Goal: Check status

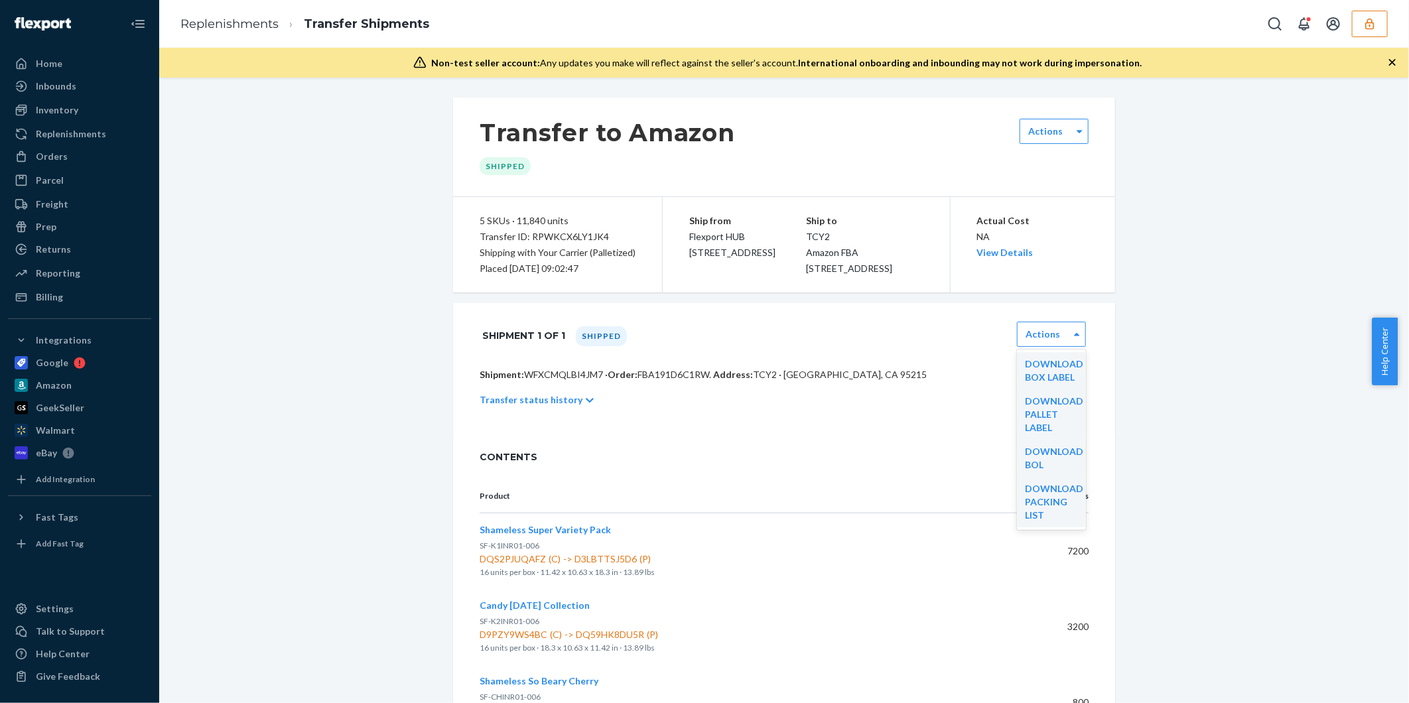
click at [1369, 23] on icon "button" at bounding box center [1369, 23] width 13 height 13
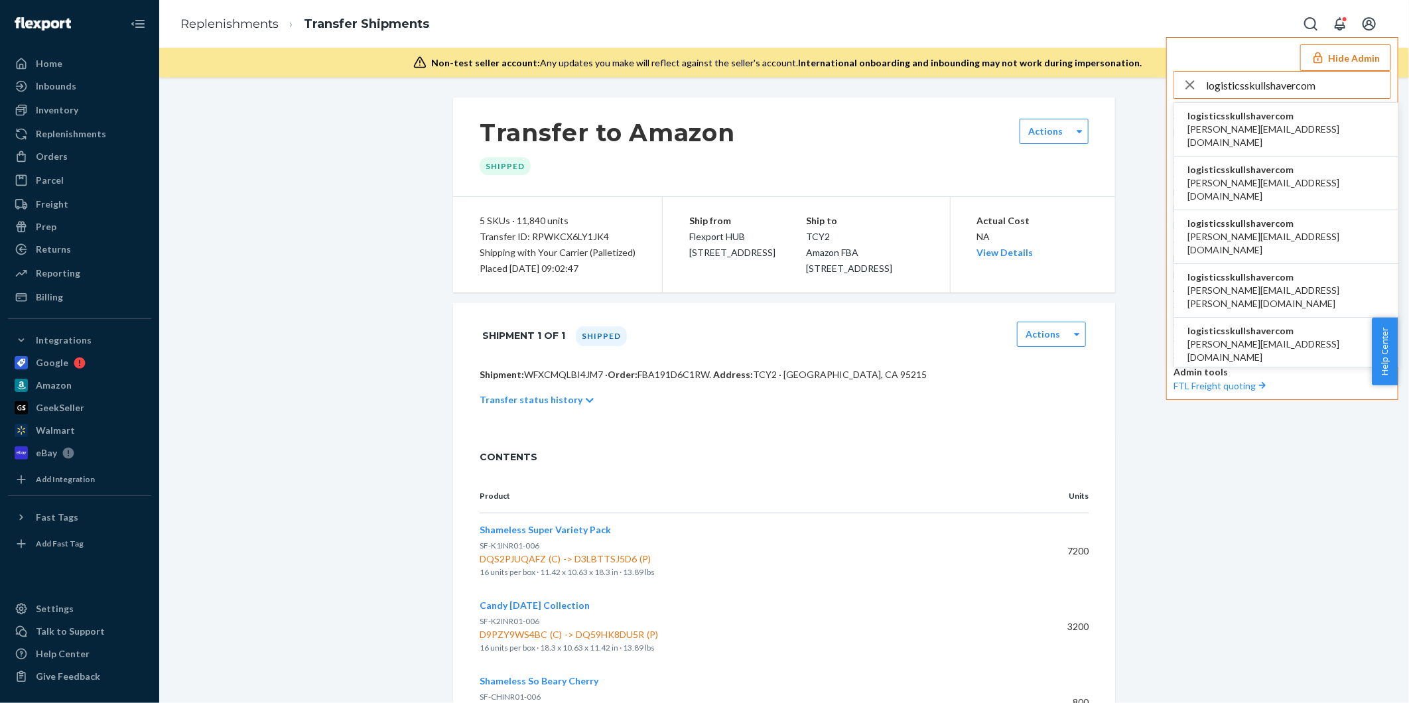
type input "logisticsskullshavercom"
click at [1235, 217] on span "logisticsskullshavercom" at bounding box center [1286, 223] width 198 height 13
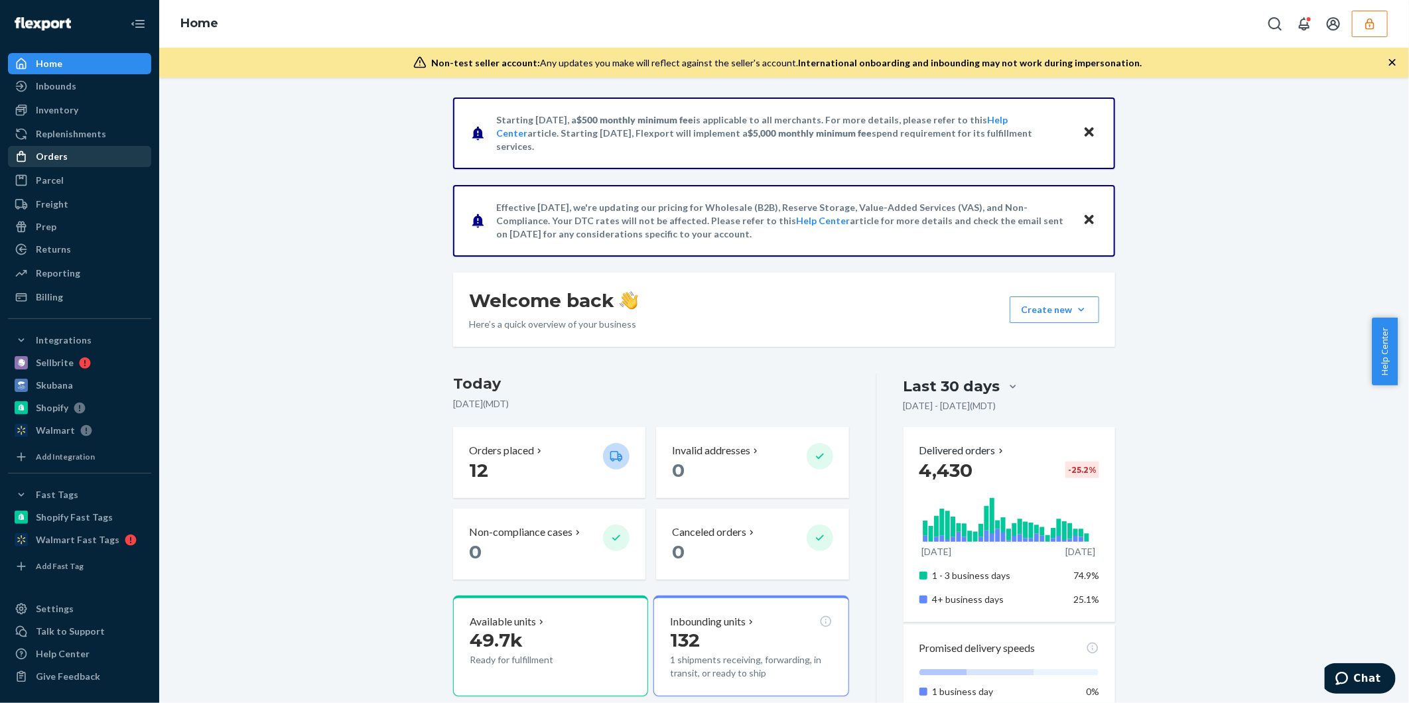
click at [60, 149] on div "Orders" at bounding box center [79, 156] width 141 height 19
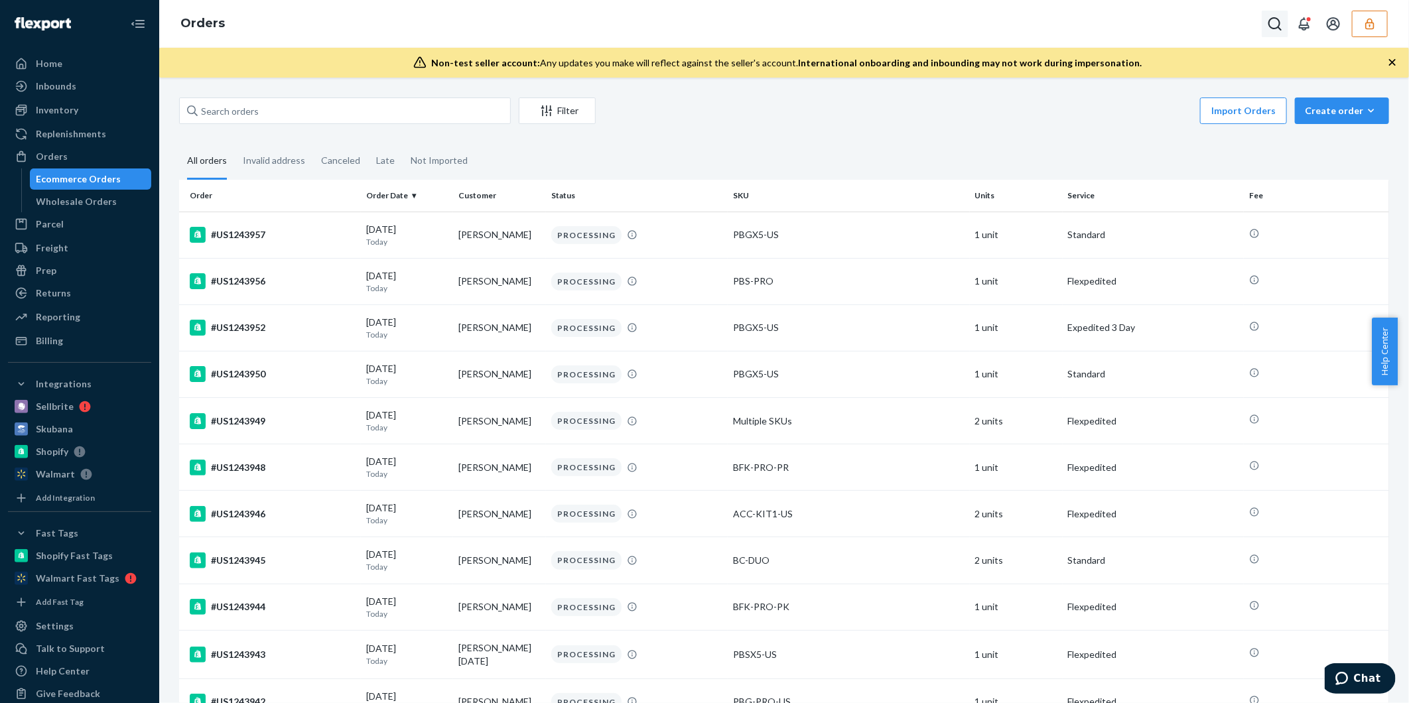
click at [1270, 21] on icon "Open Search Box" at bounding box center [1274, 23] width 13 height 13
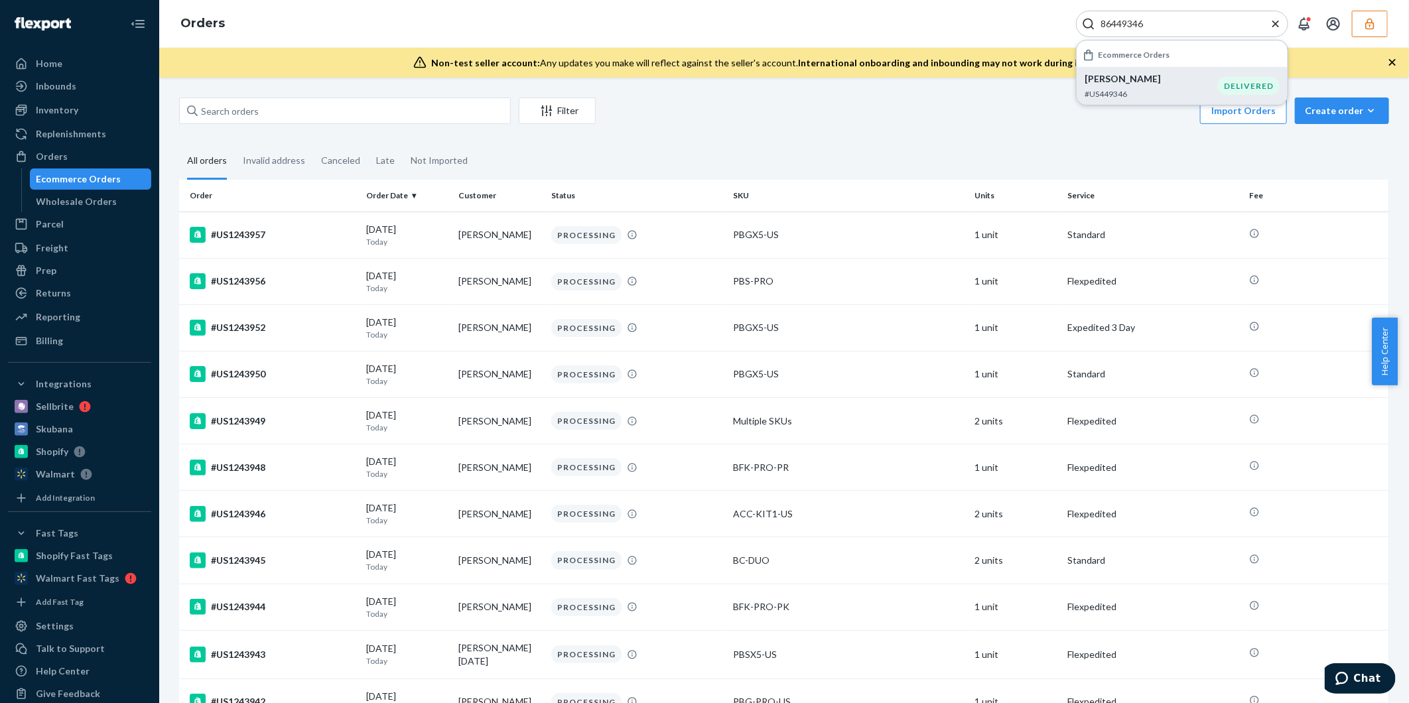
type input "86449346"
click at [1142, 84] on p "[PERSON_NAME]" at bounding box center [1151, 78] width 133 height 13
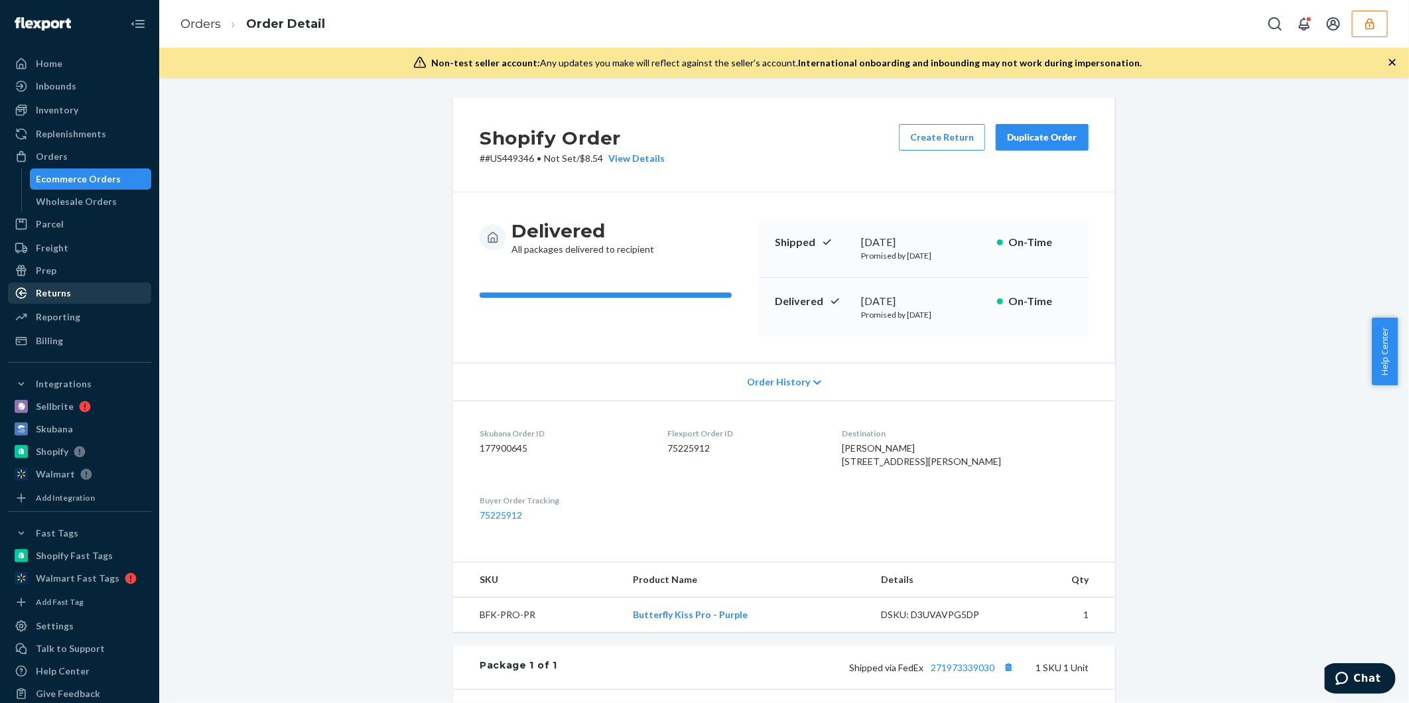
click at [70, 299] on div "Returns" at bounding box center [79, 293] width 141 height 19
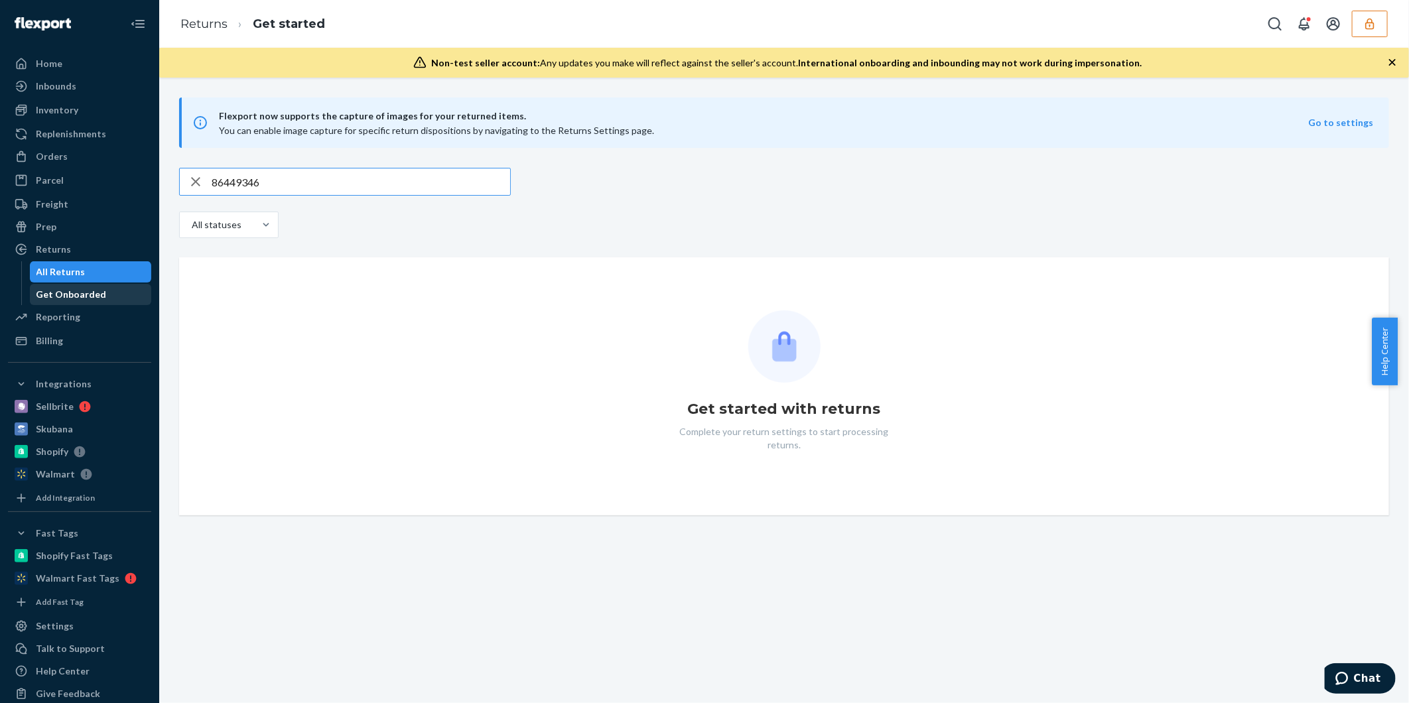
type input "86449346"
click at [71, 301] on div "Get Onboarded" at bounding box center [71, 294] width 70 height 13
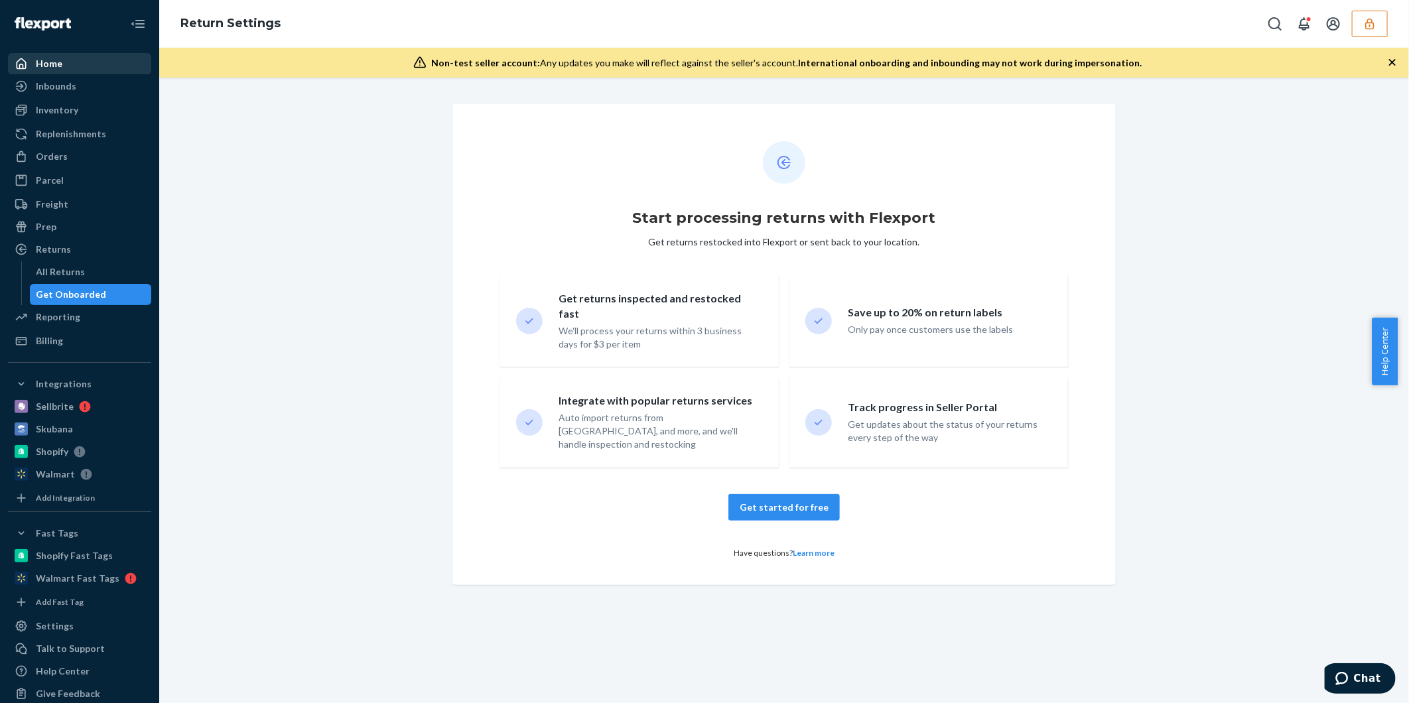
click at [67, 64] on div "Home" at bounding box center [79, 63] width 141 height 19
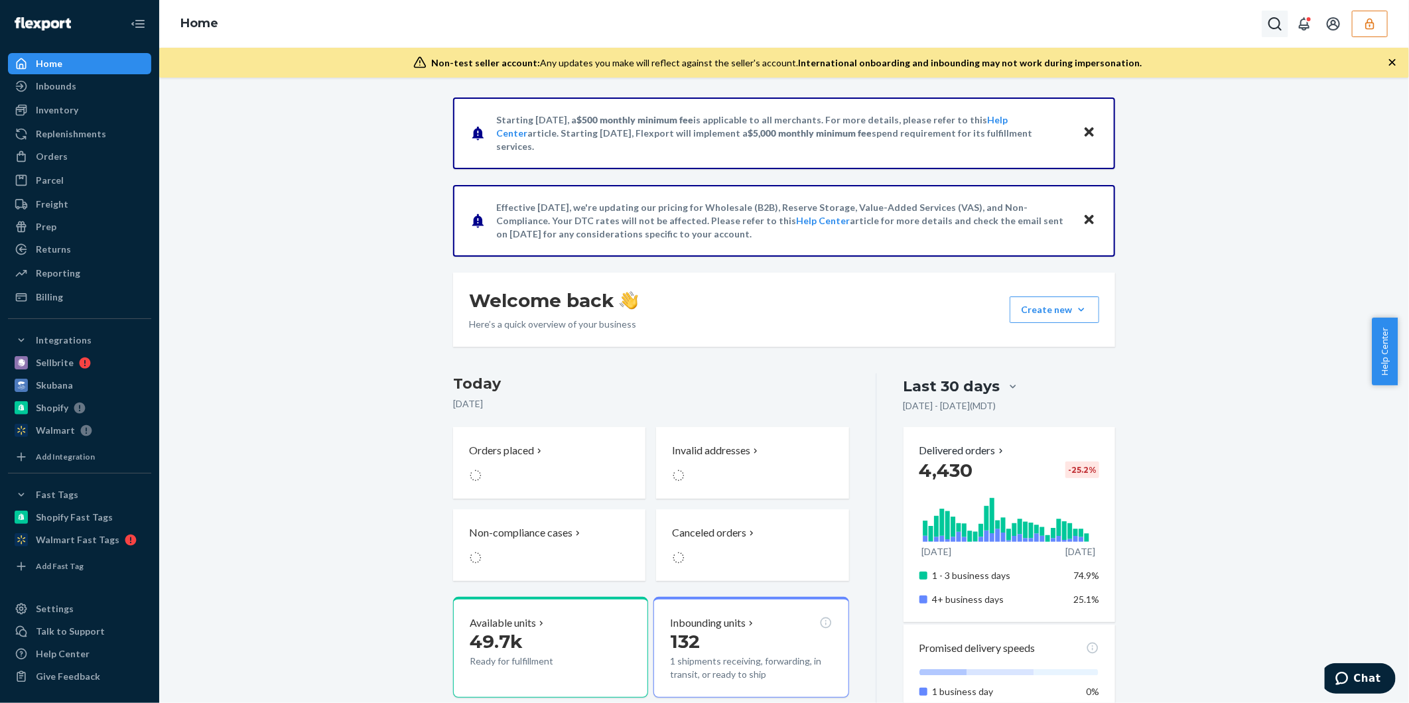
click at [1275, 27] on icon "Open Search Box" at bounding box center [1275, 24] width 16 height 16
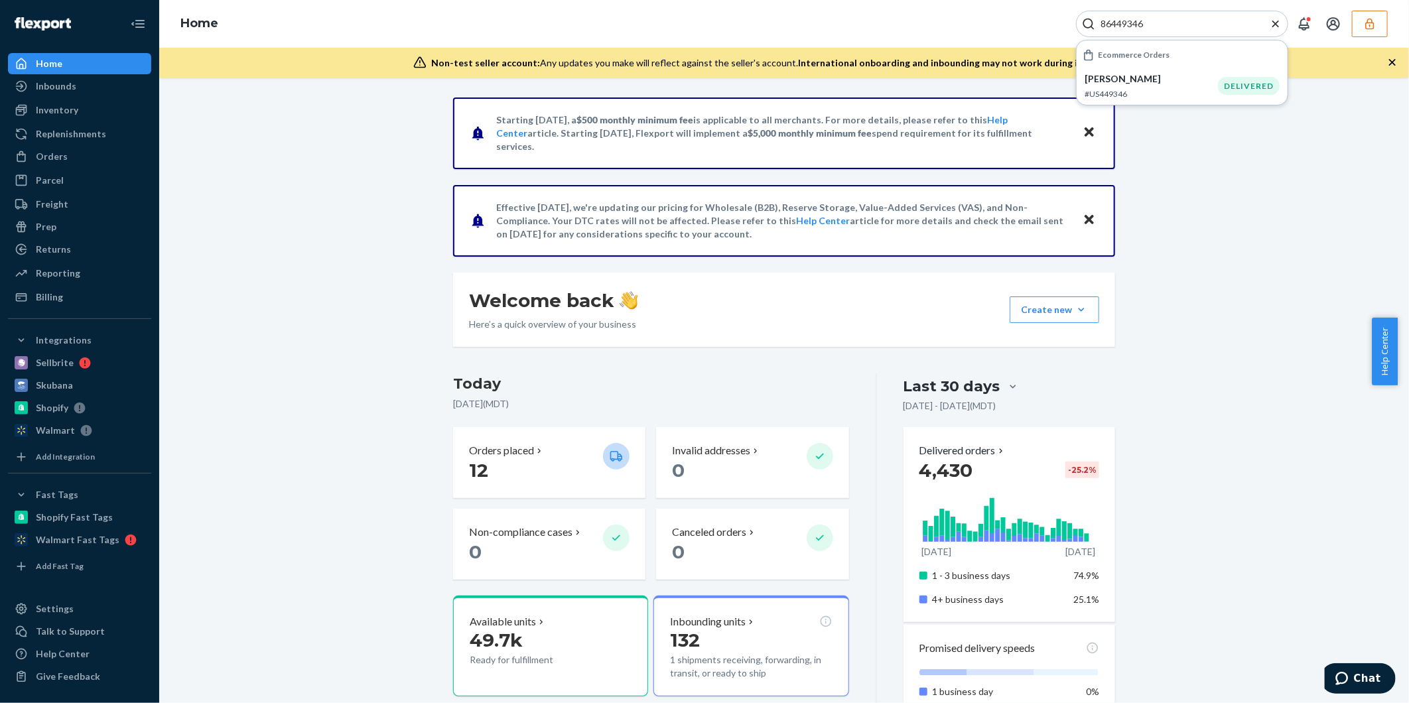
type input "86449346"
click at [1244, 178] on div "Starting July 1, 2025, a $500 monthly minimum fee is applicable to all merchant…" at bounding box center [784, 641] width 1230 height 1087
